Goal: Check status: Check status

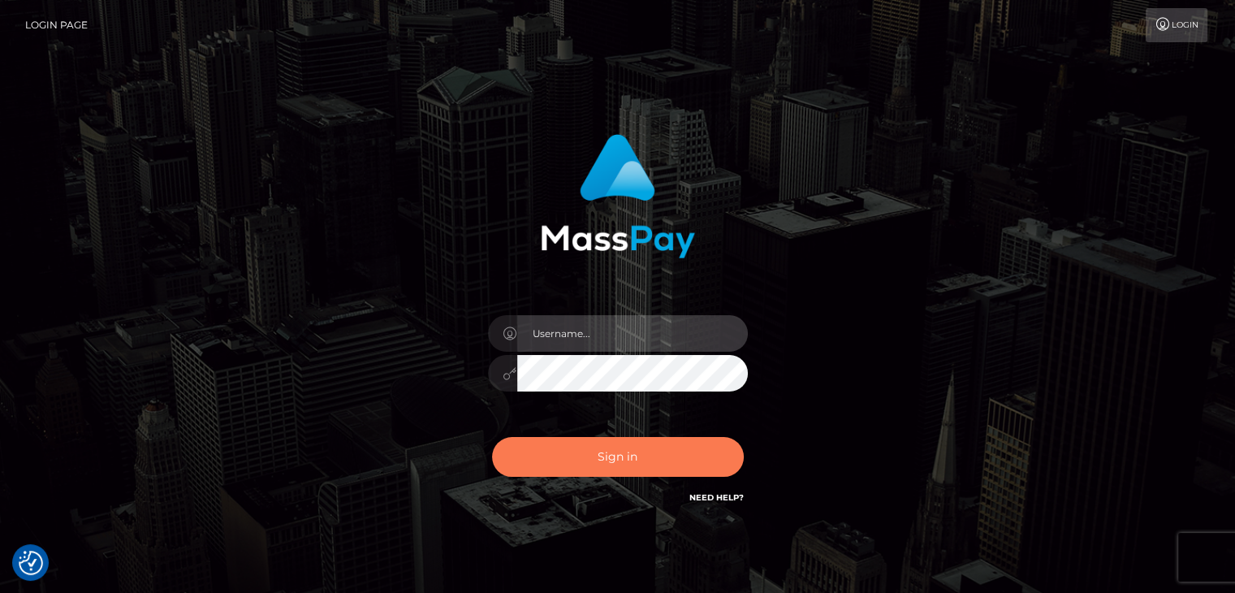
type input "Lawrence.megabonanza"
click at [647, 452] on button "Sign in" at bounding box center [618, 457] width 252 height 40
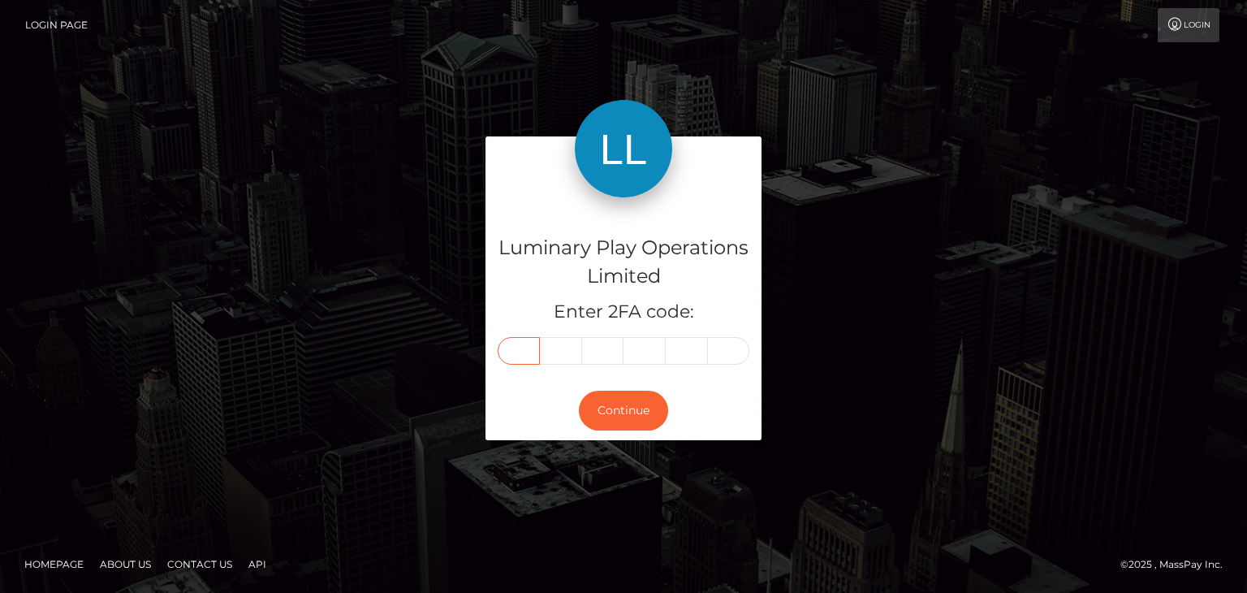
click at [524, 351] on input "text" at bounding box center [519, 351] width 42 height 28
type input "3"
type input "0"
type input "3"
type input "4"
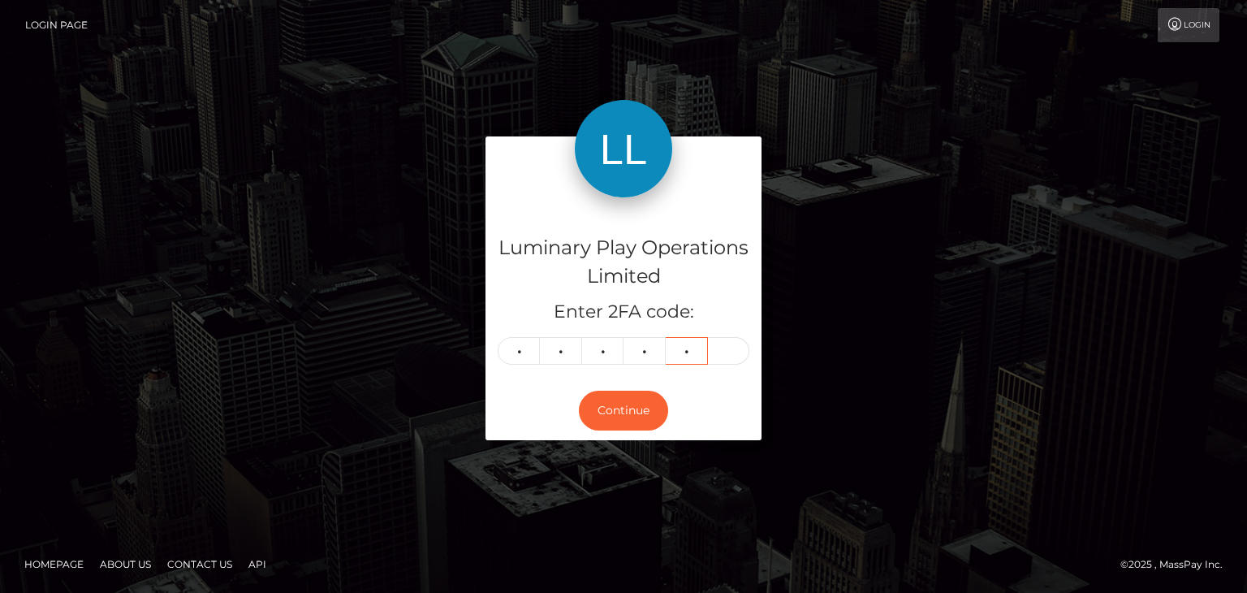
type input "4"
type input "5"
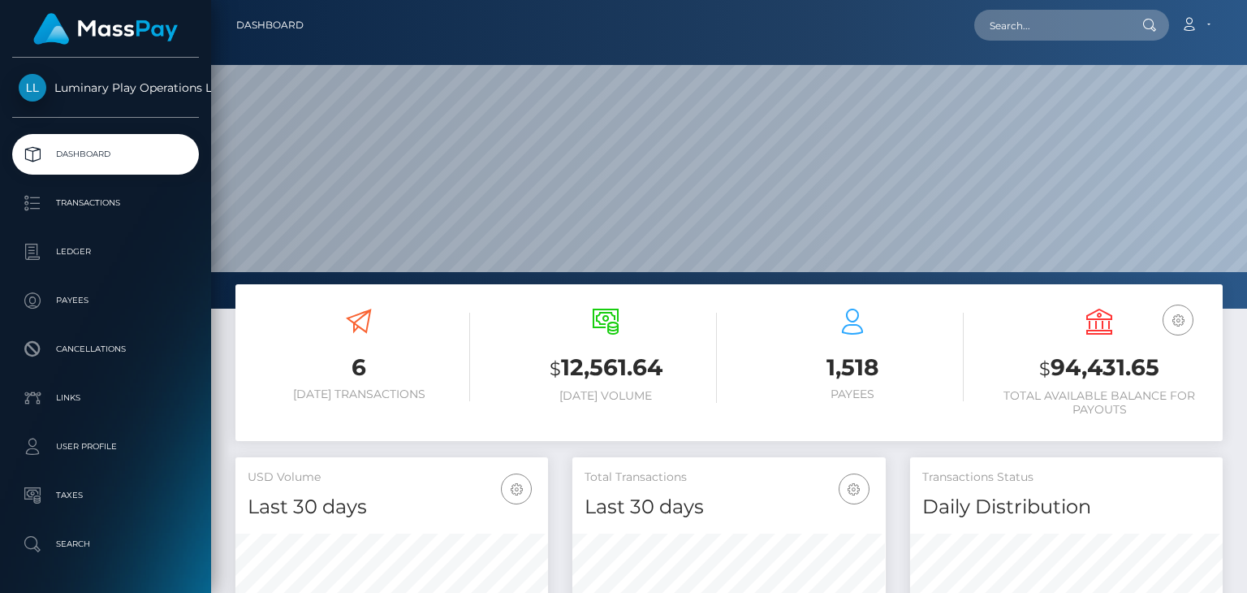
scroll to position [287, 312]
click at [1060, 370] on h3 "$ 94,431.65" at bounding box center [1099, 367] width 222 height 33
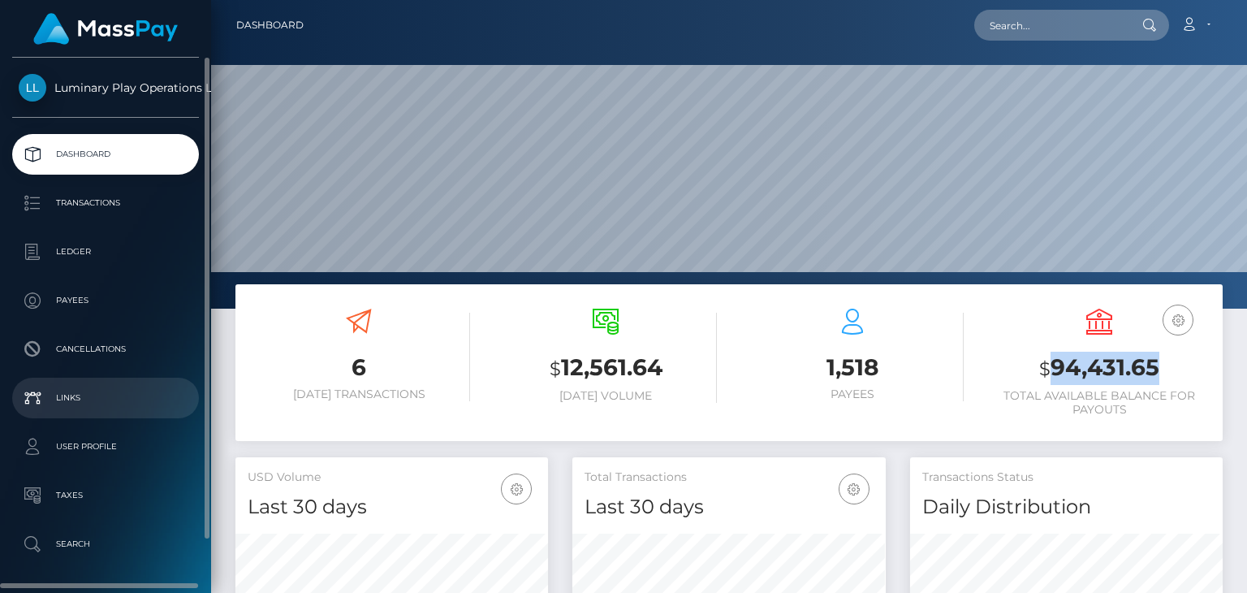
copy h3 "94,431.65"
